Goal: Entertainment & Leisure: Consume media (video, audio)

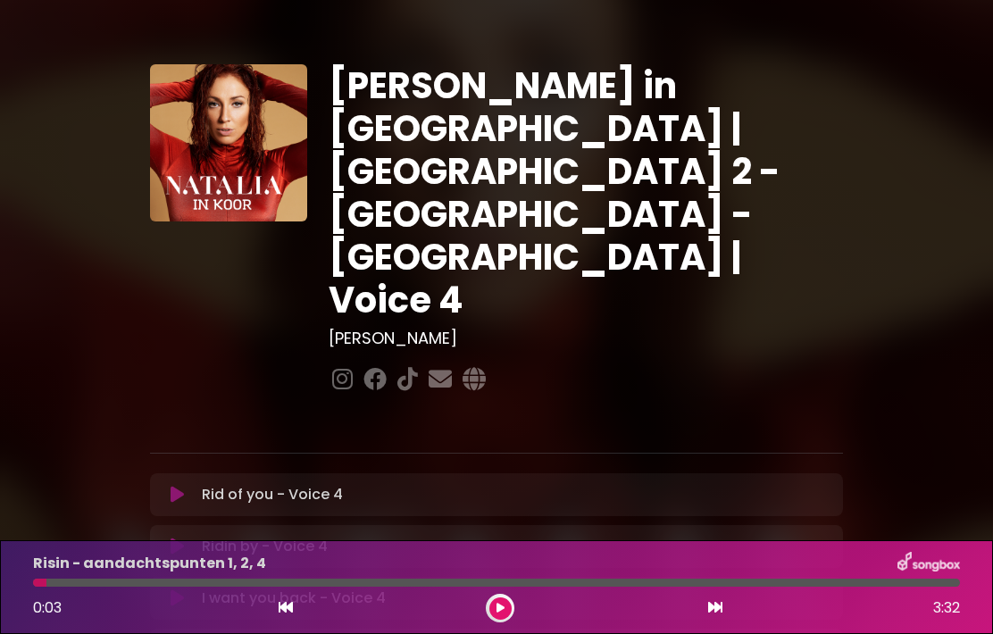
scroll to position [461, 0]
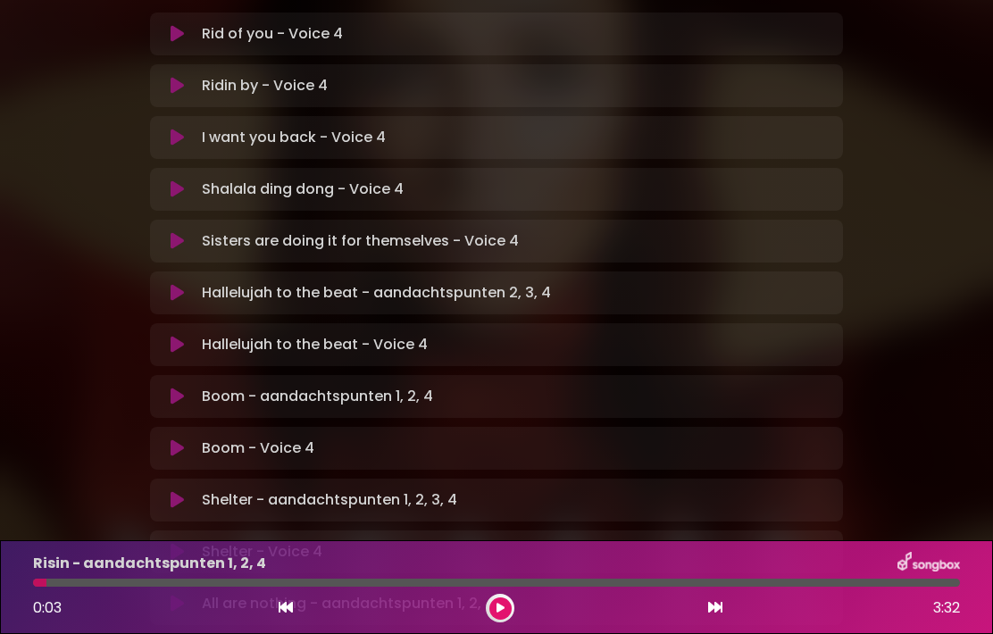
click at [175, 388] on icon at bounding box center [177, 397] width 13 height 18
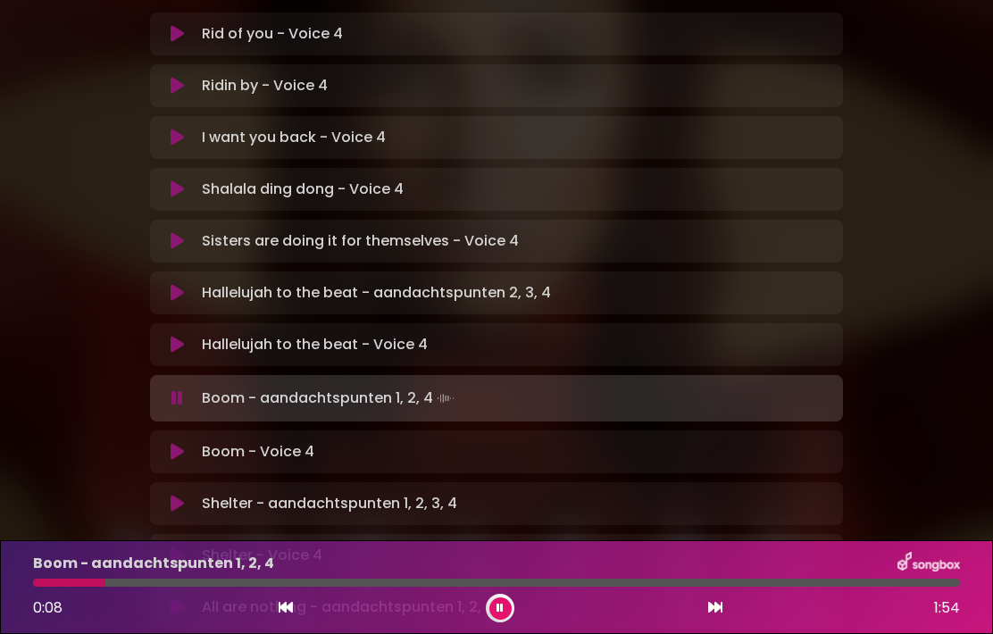
click at [503, 600] on button at bounding box center [500, 608] width 22 height 22
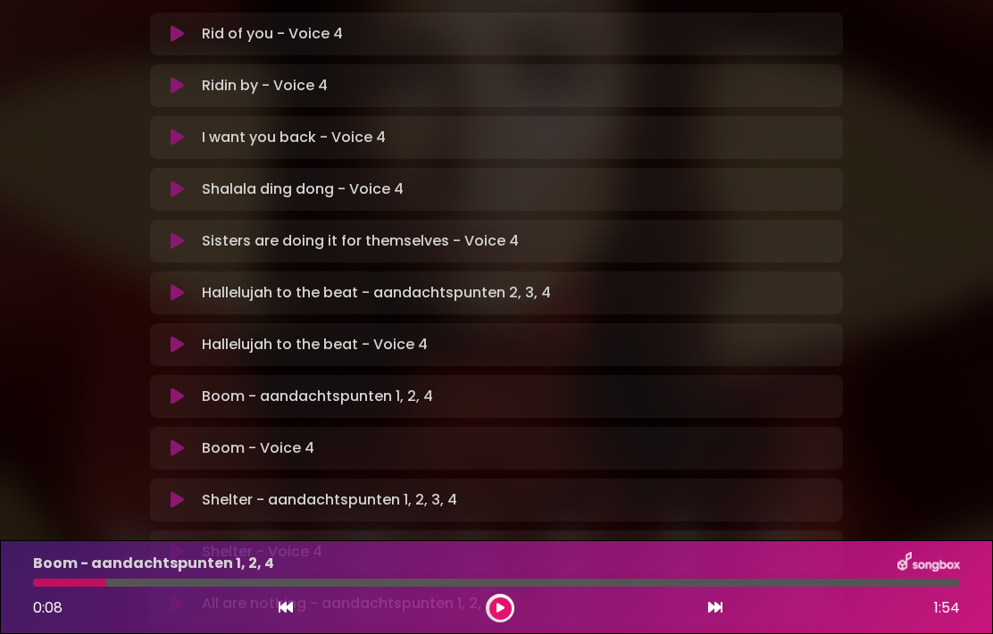
click at [509, 605] on button at bounding box center [500, 608] width 22 height 22
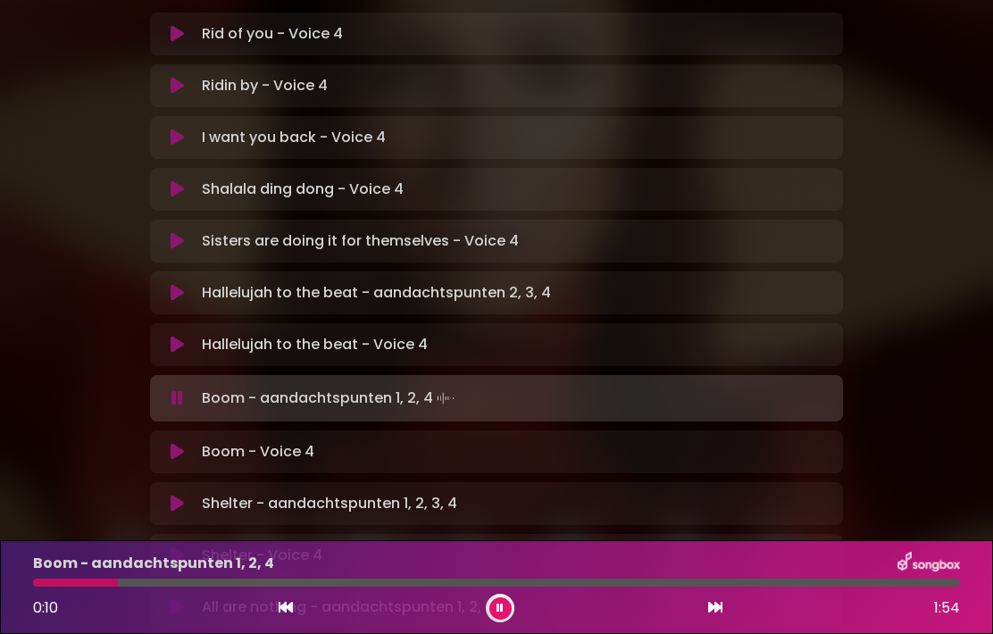
click at [510, 607] on button at bounding box center [500, 608] width 22 height 22
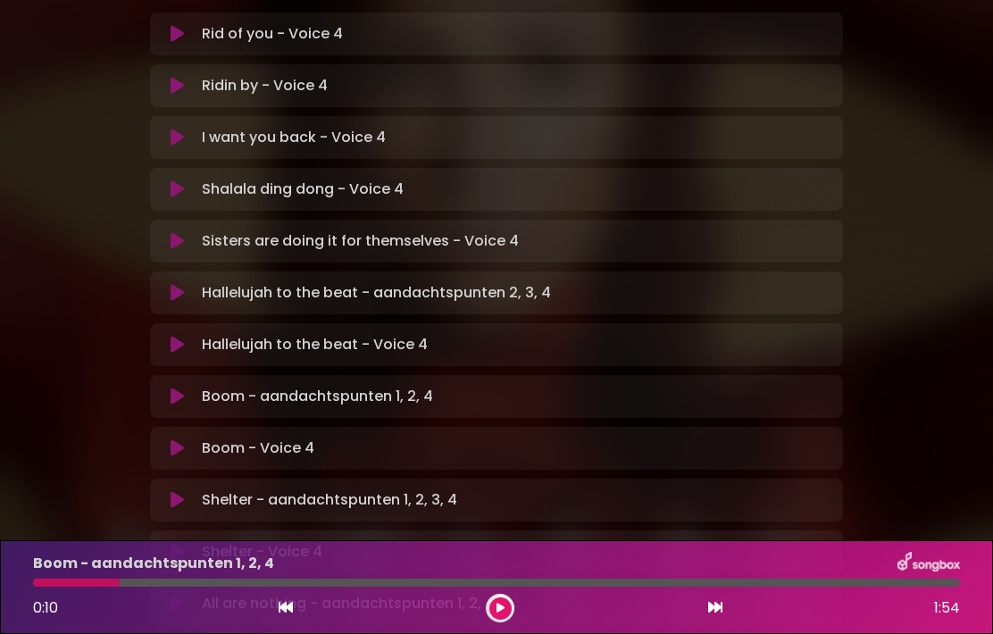
click at [204, 626] on div "Boom - aandachtspunten 1, 2, 4 0:10 1:54" at bounding box center [496, 587] width 993 height 94
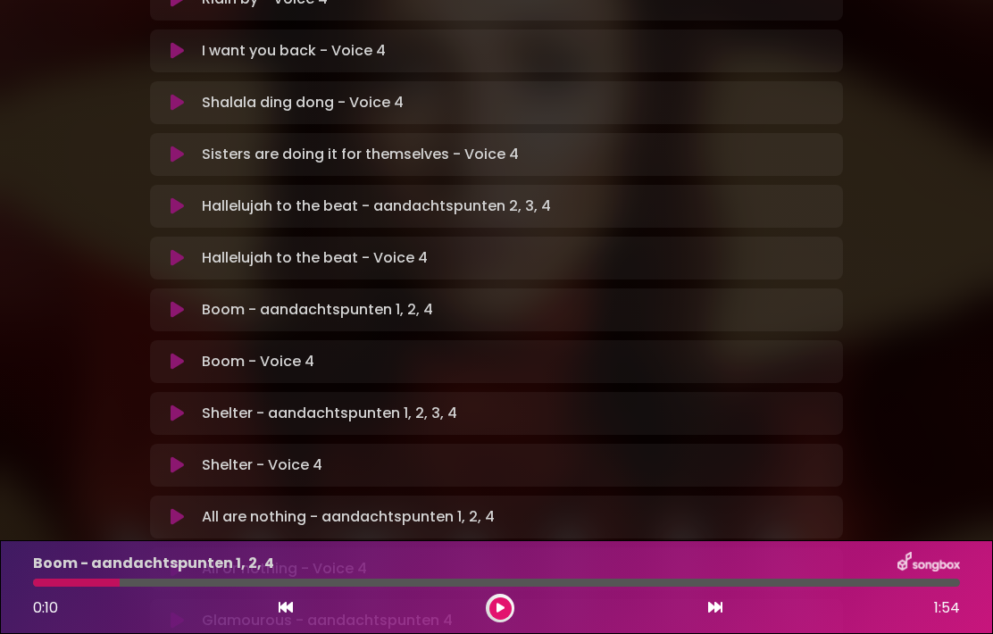
scroll to position [551, 0]
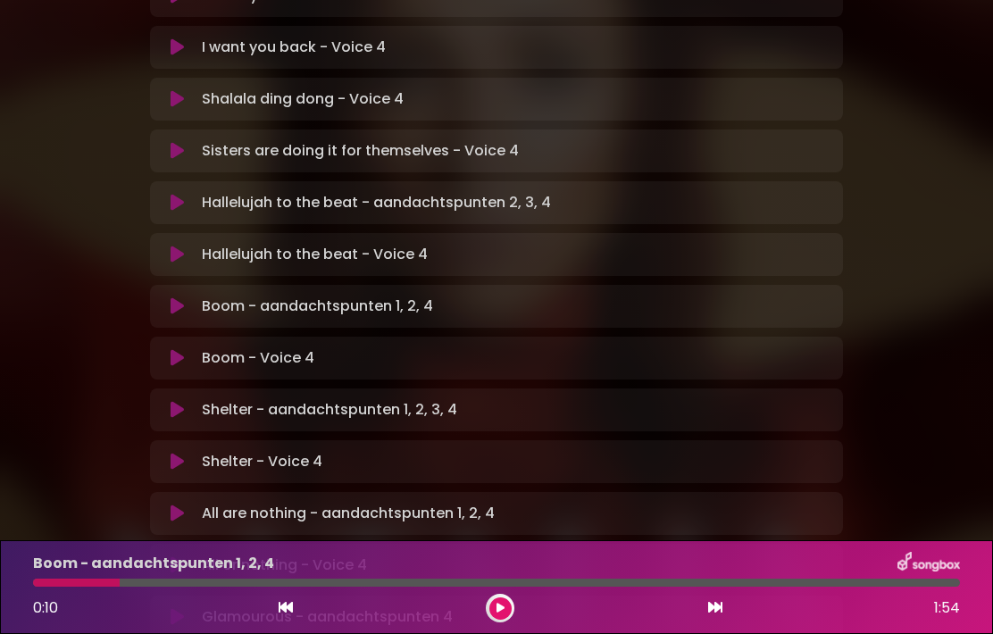
click at [263, 608] on div "0:10 1:54" at bounding box center [496, 608] width 948 height 29
click at [267, 614] on div "0:10 1:54" at bounding box center [496, 608] width 948 height 29
click at [503, 598] on button at bounding box center [500, 608] width 22 height 22
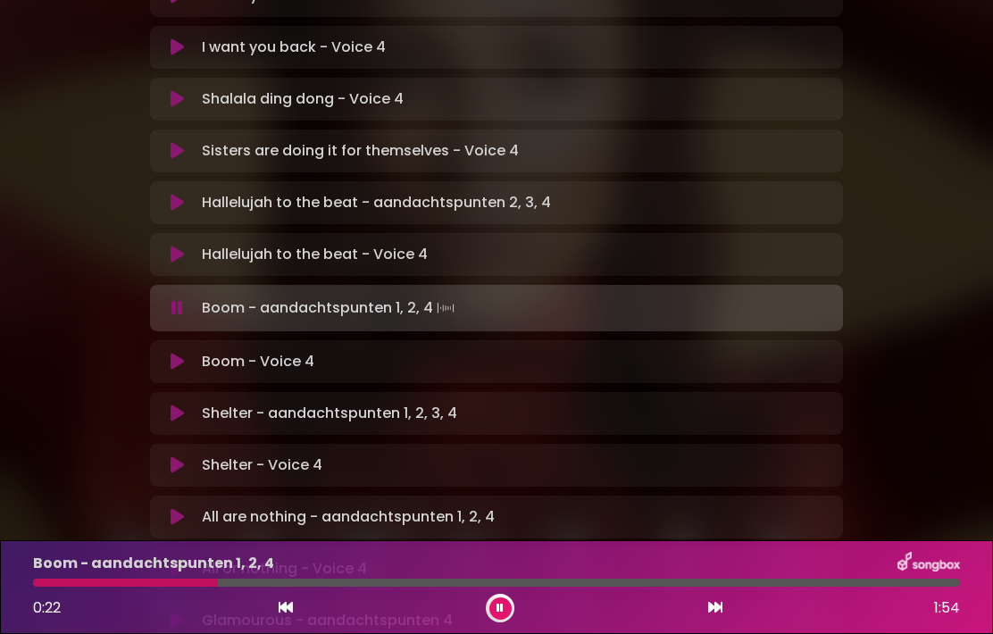
click at [281, 609] on icon at bounding box center [286, 607] width 14 height 14
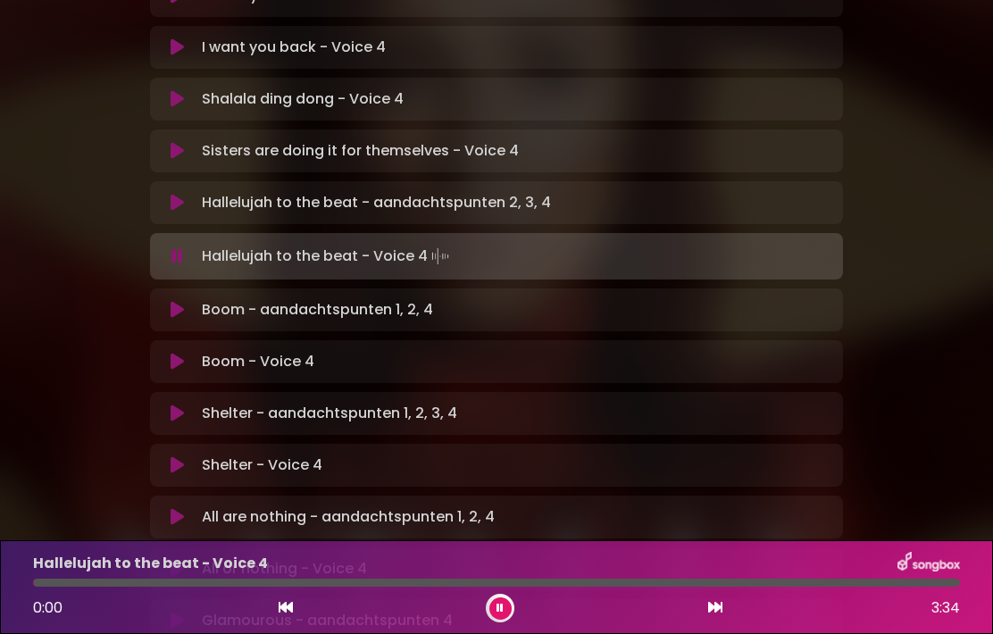
click at [730, 605] on div "0:00 3:34" at bounding box center [496, 608] width 948 height 29
click at [710, 608] on icon at bounding box center [715, 607] width 14 height 14
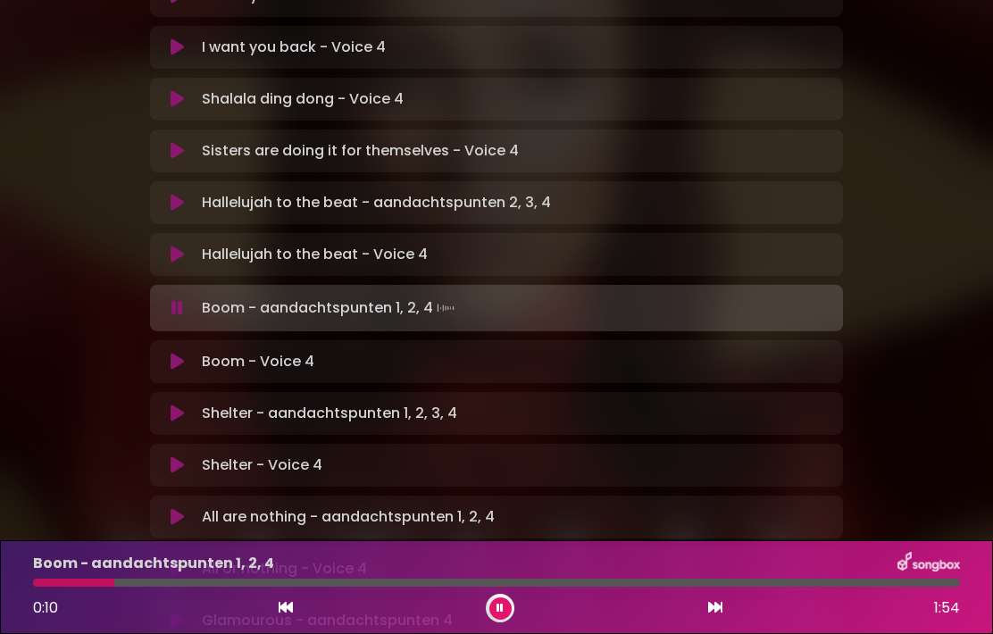
click at [502, 608] on icon at bounding box center [500, 608] width 7 height 11
